Goal: Communication & Community: Answer question/provide support

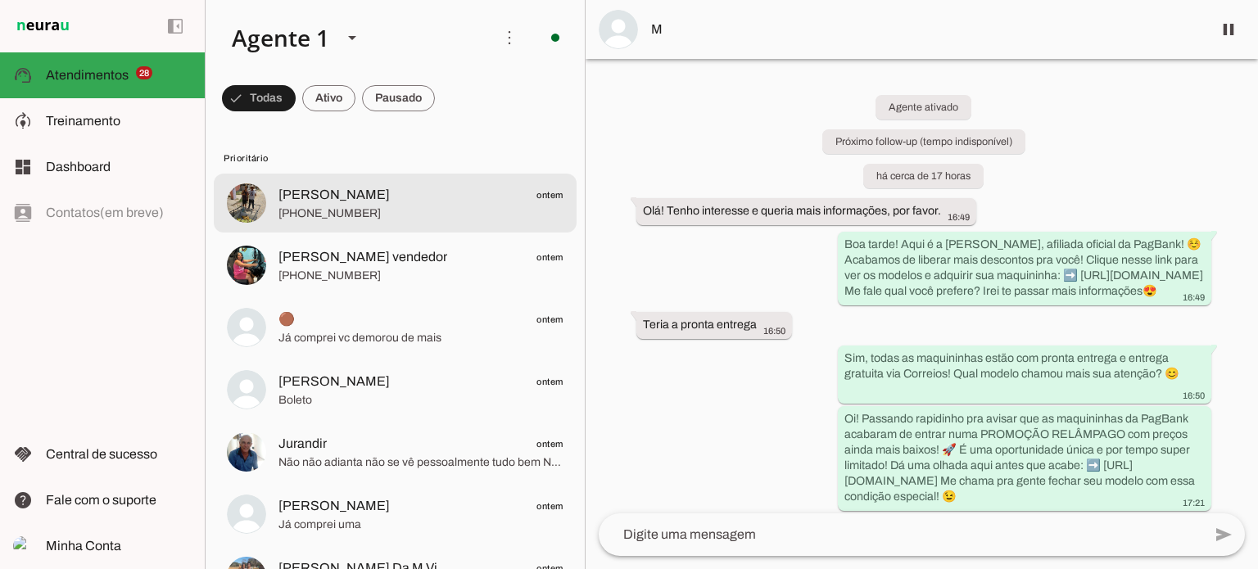
click at [398, 195] on span "ANTÔNIO ontem" at bounding box center [421, 195] width 285 height 20
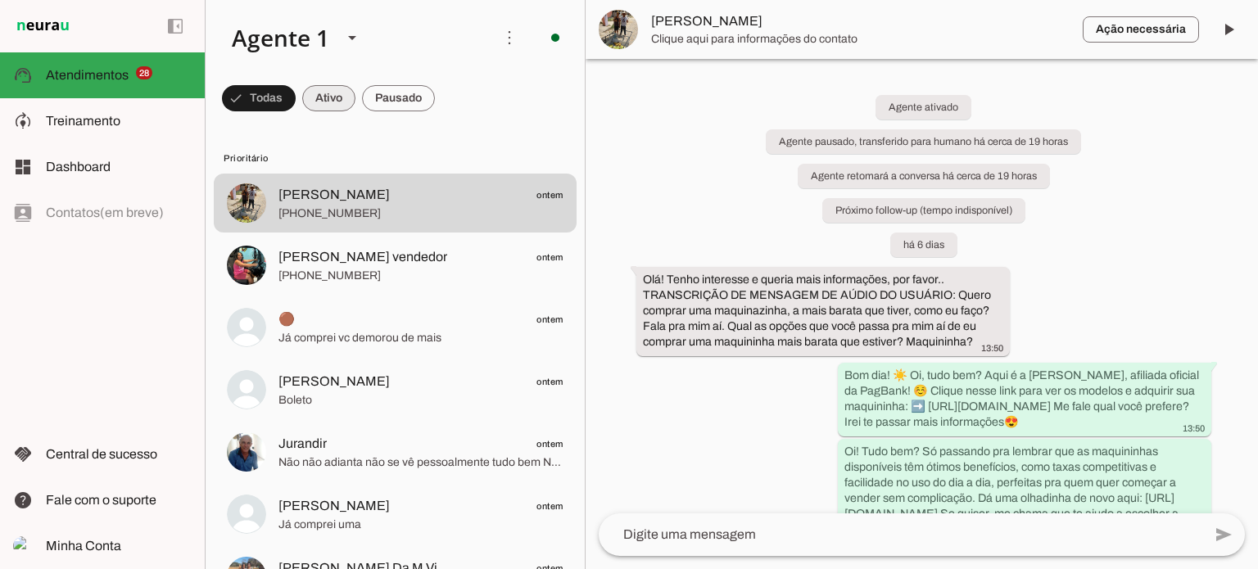
click at [296, 101] on span at bounding box center [259, 98] width 74 height 39
click at [229, 93] on span at bounding box center [251, 98] width 59 height 39
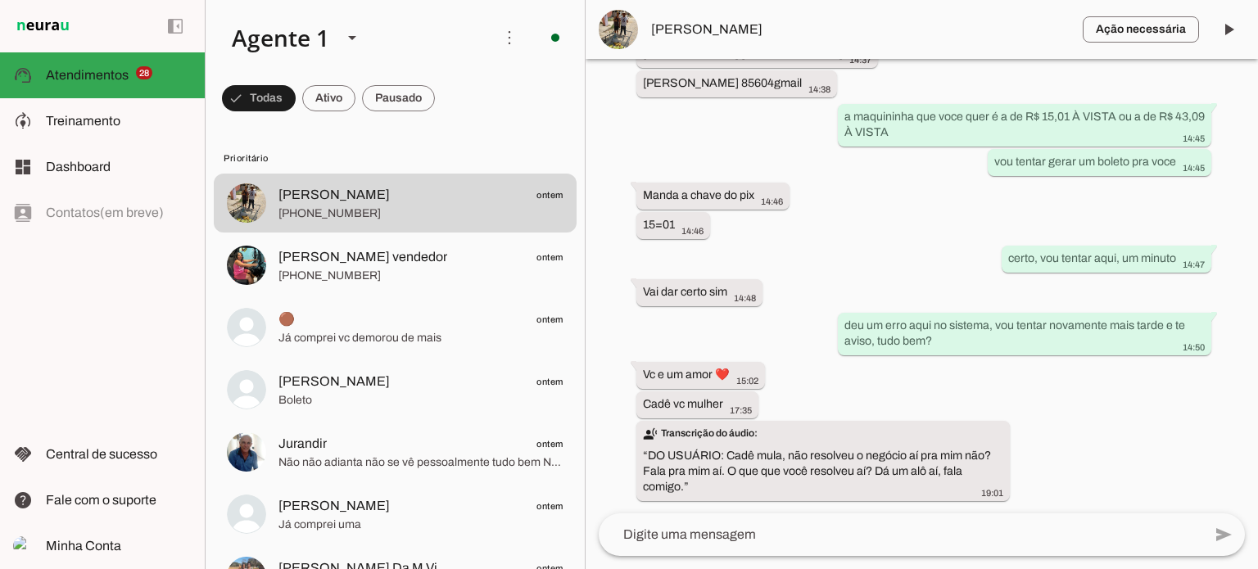
scroll to position [4460, 0]
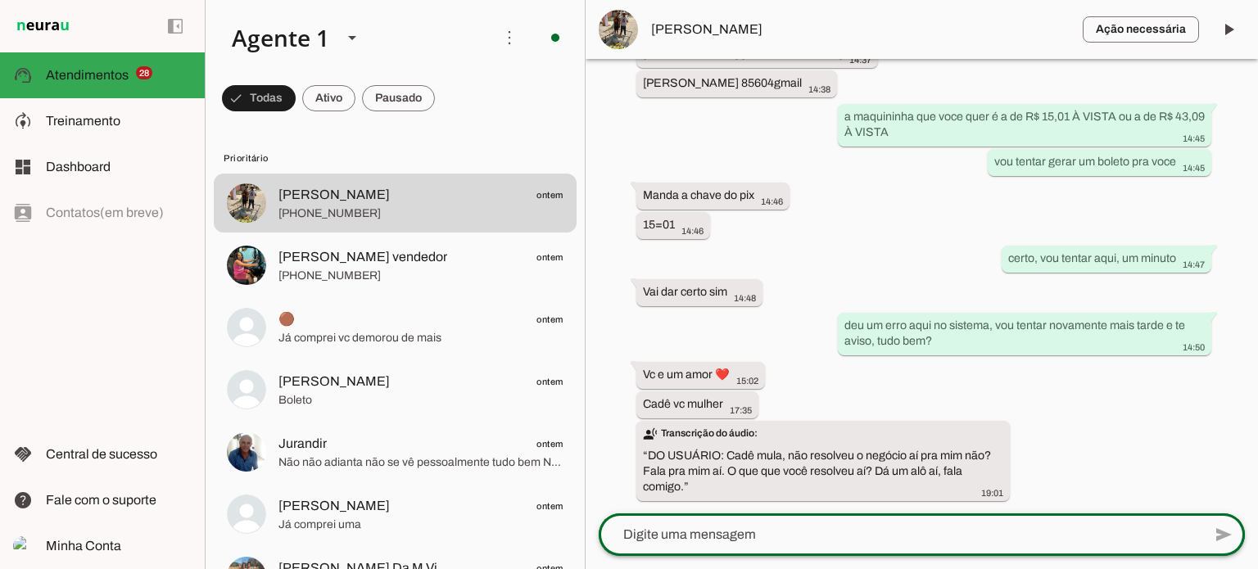
click at [711, 520] on div at bounding box center [901, 535] width 604 height 43
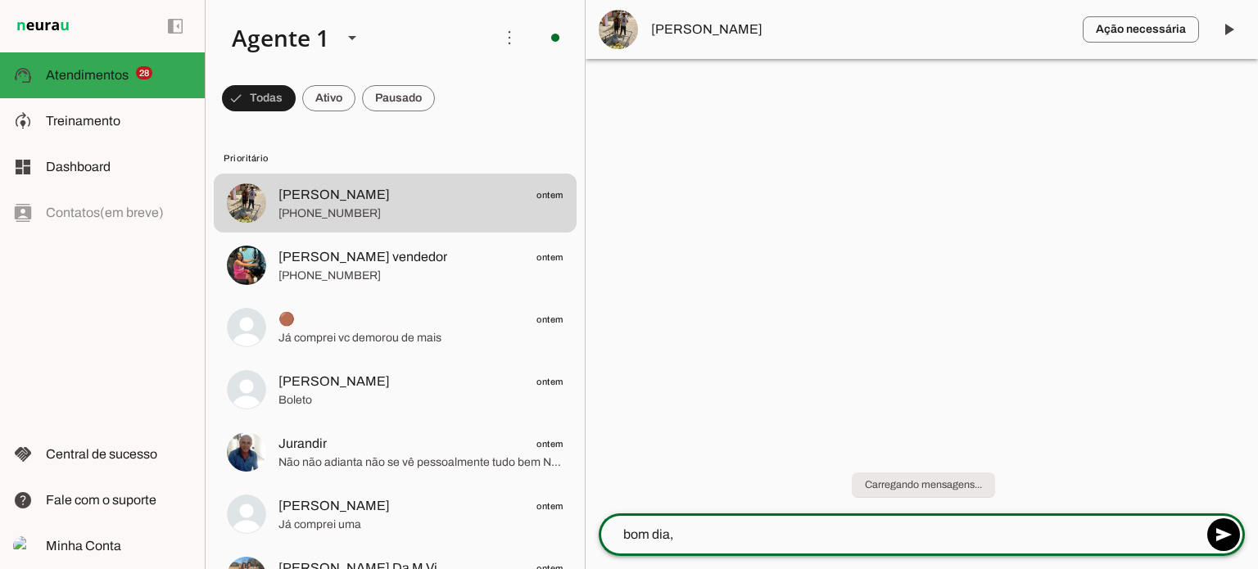
type textarea "bom dia"
type textarea "o sistema não voltou ontem"
type textarea "e"
type textarea "vou tentar aqui novamente"
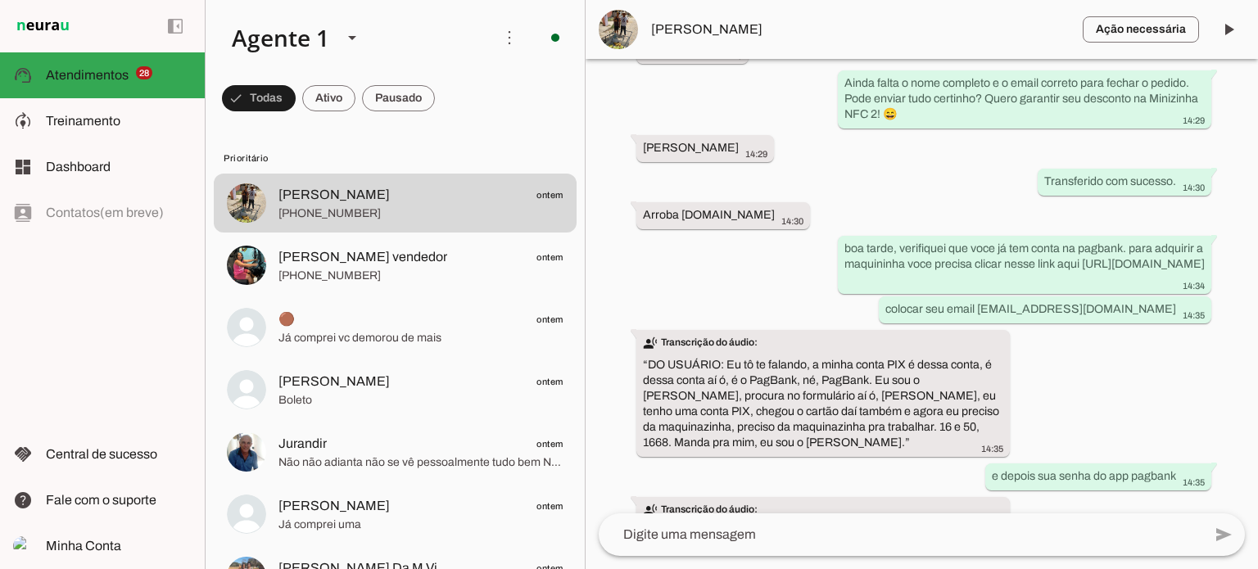
scroll to position [3797, 0]
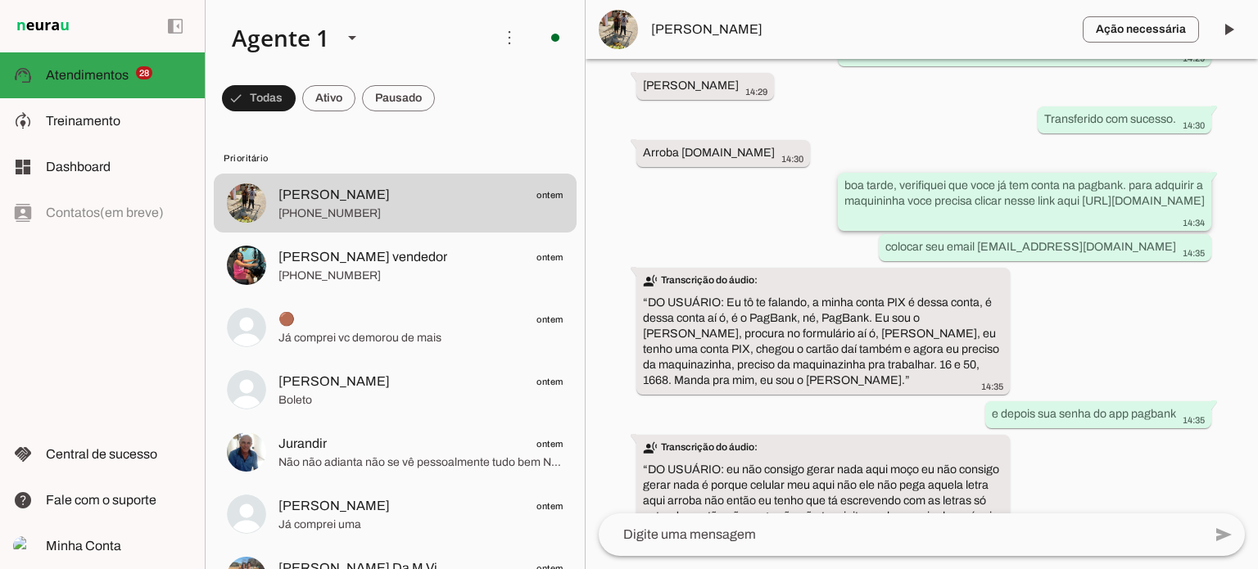
drag, startPoint x: 1074, startPoint y: 319, endPoint x: 838, endPoint y: 327, distance: 236.1
click at [838, 231] on whatsapp-message-bubble "boa tarde, verifiquei que voce já tem conta na pagbank. para adquirir a maquini…" at bounding box center [1025, 202] width 374 height 58
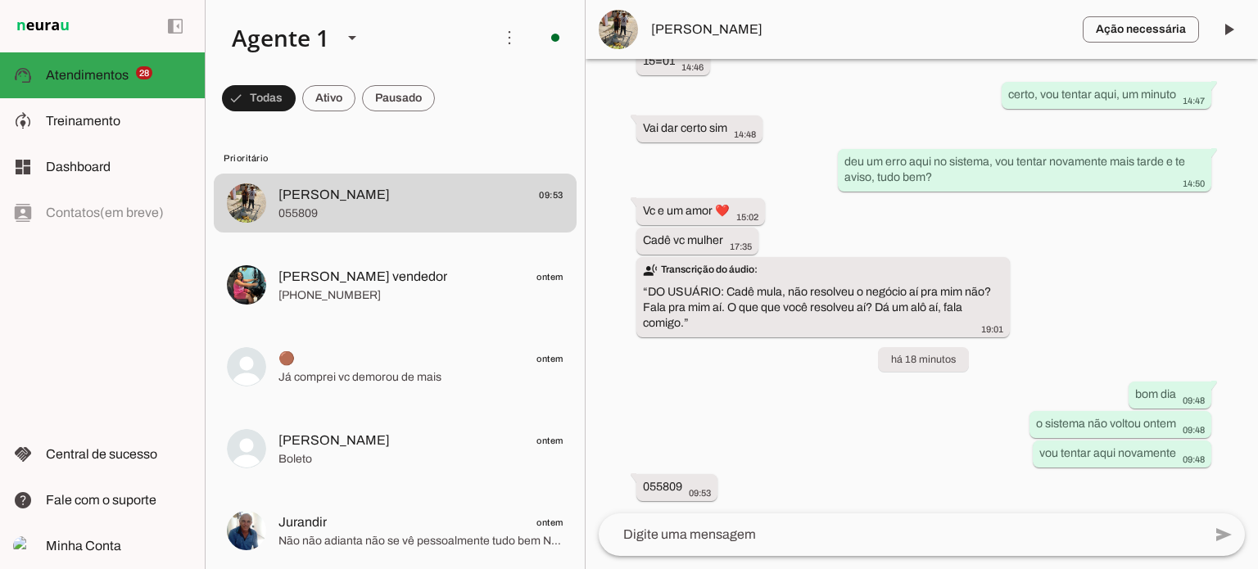
scroll to position [0, 0]
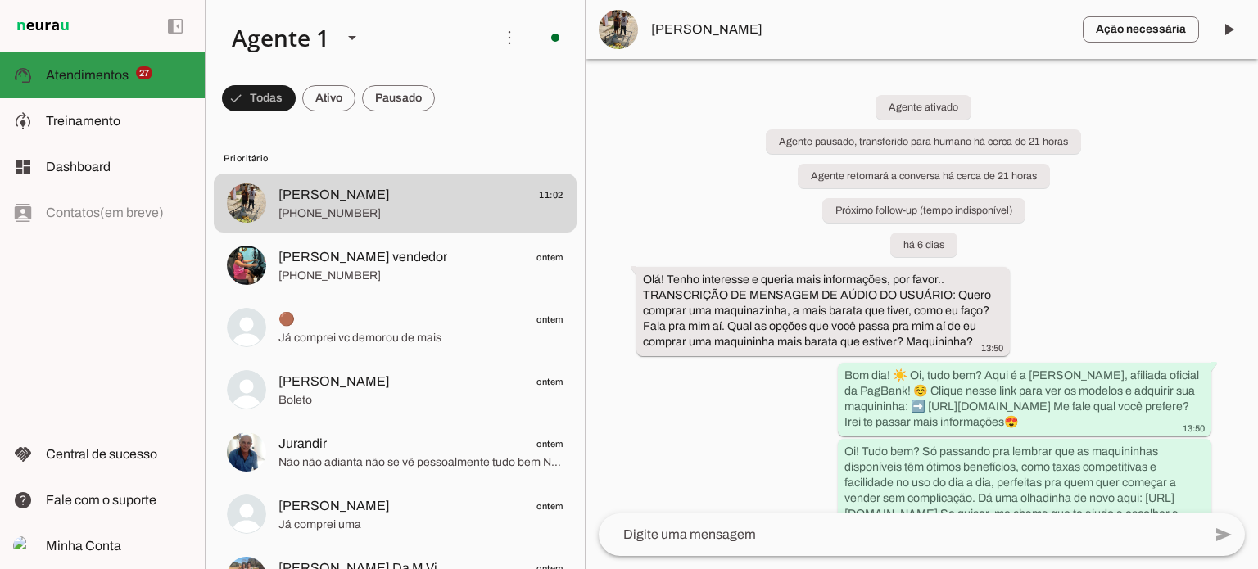
click at [144, 75] on span "27" at bounding box center [144, 72] width 17 height 13
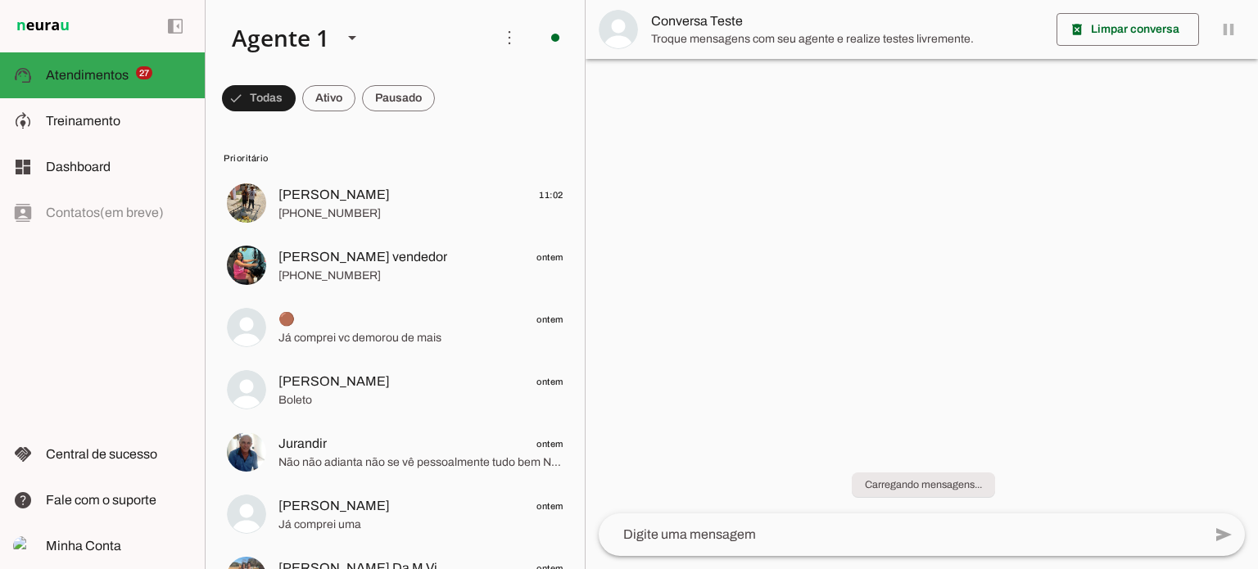
scroll to position [111, 0]
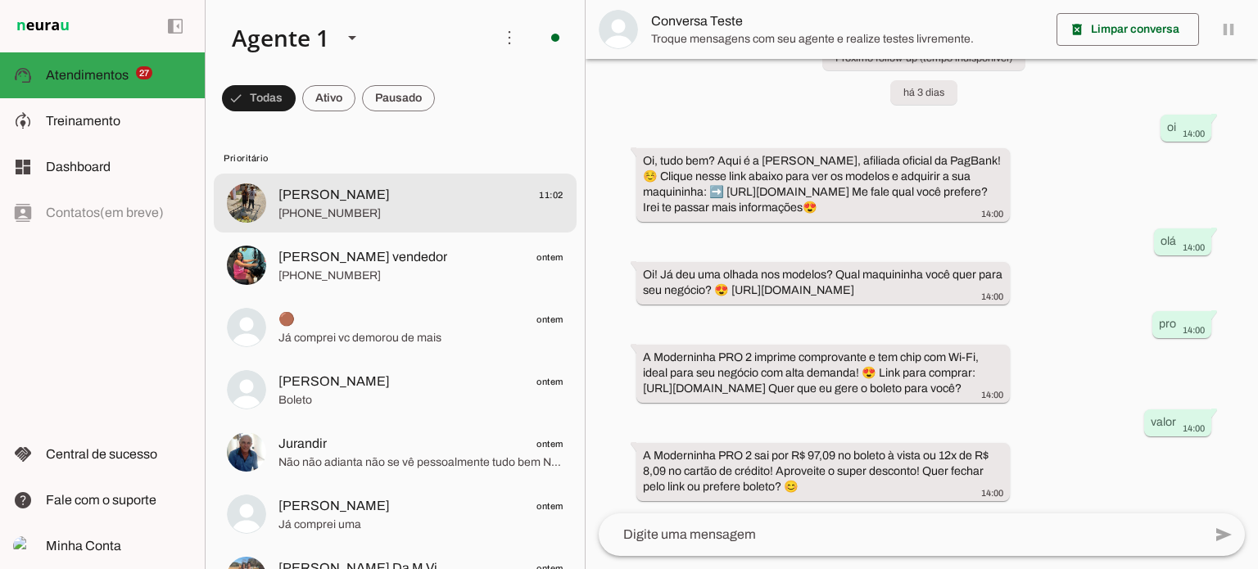
click at [391, 230] on md-item "[PERSON_NAME] 11:02 [PHONE_NUMBER]" at bounding box center [395, 203] width 363 height 59
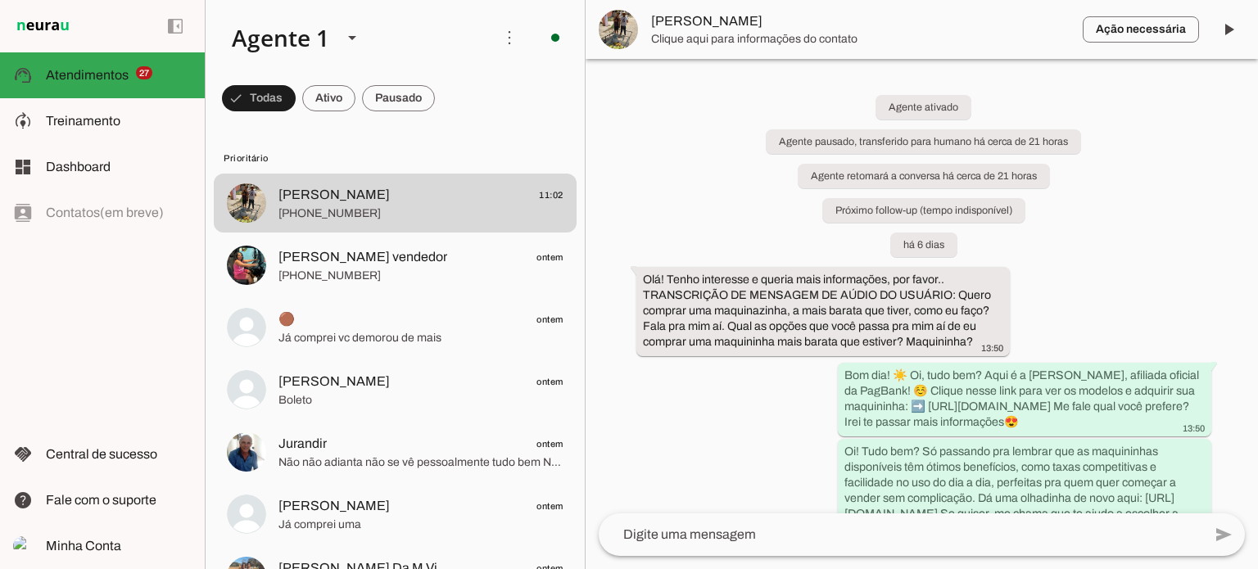
scroll to position [4692, 0]
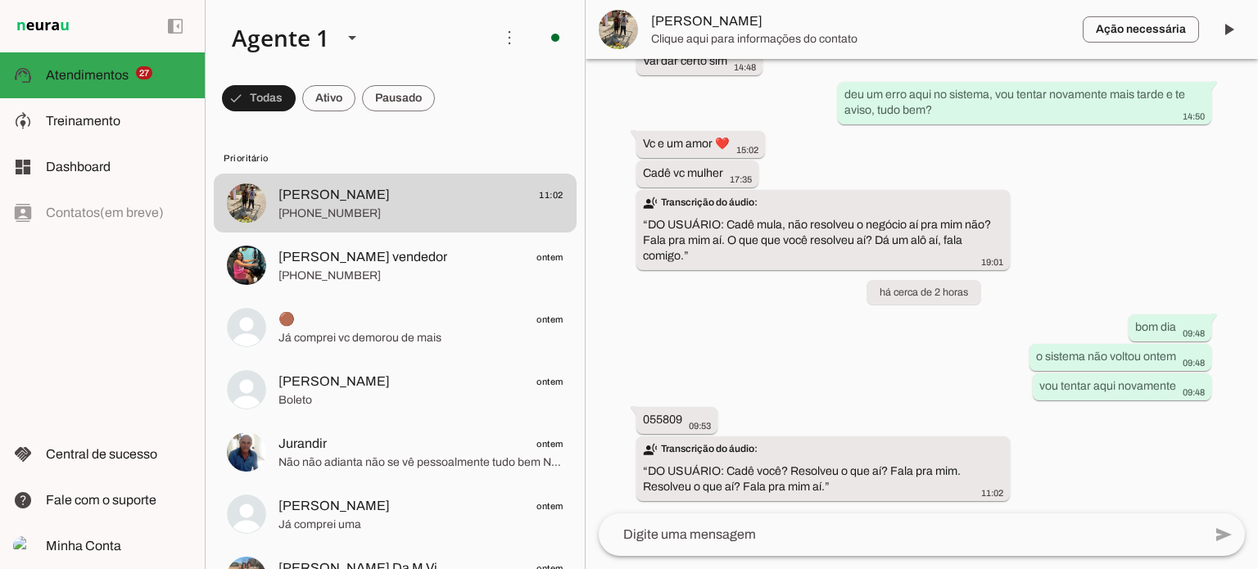
click at [777, 539] on textarea at bounding box center [901, 535] width 604 height 20
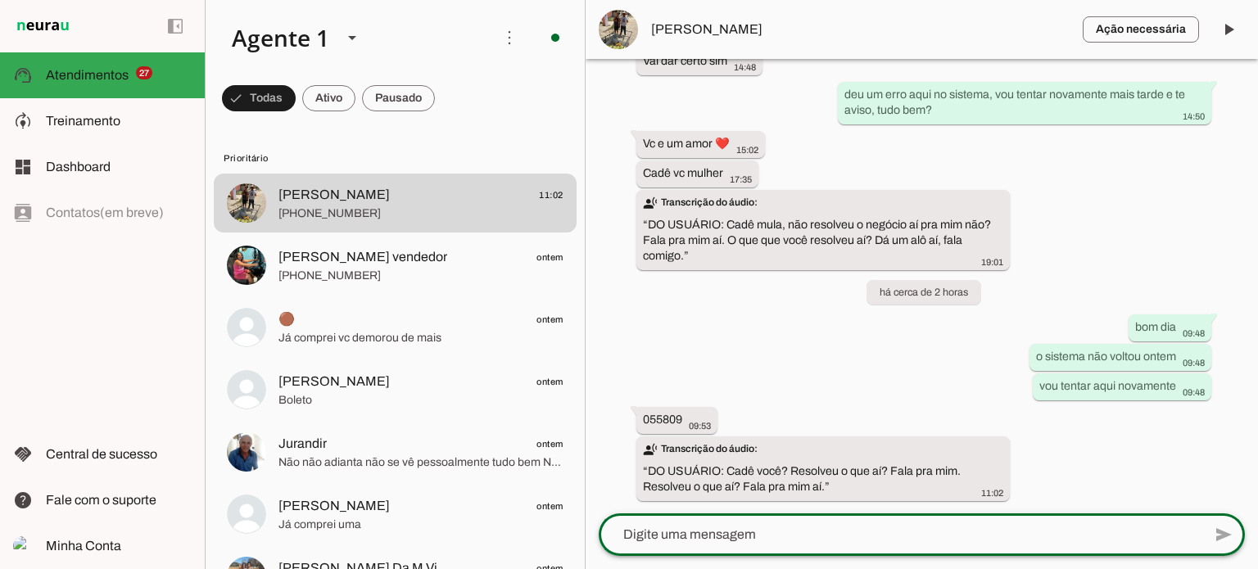
click at [0, 0] on lt-mirror at bounding box center [0, 0] width 0 height 0
